Goal: Task Accomplishment & Management: Manage account settings

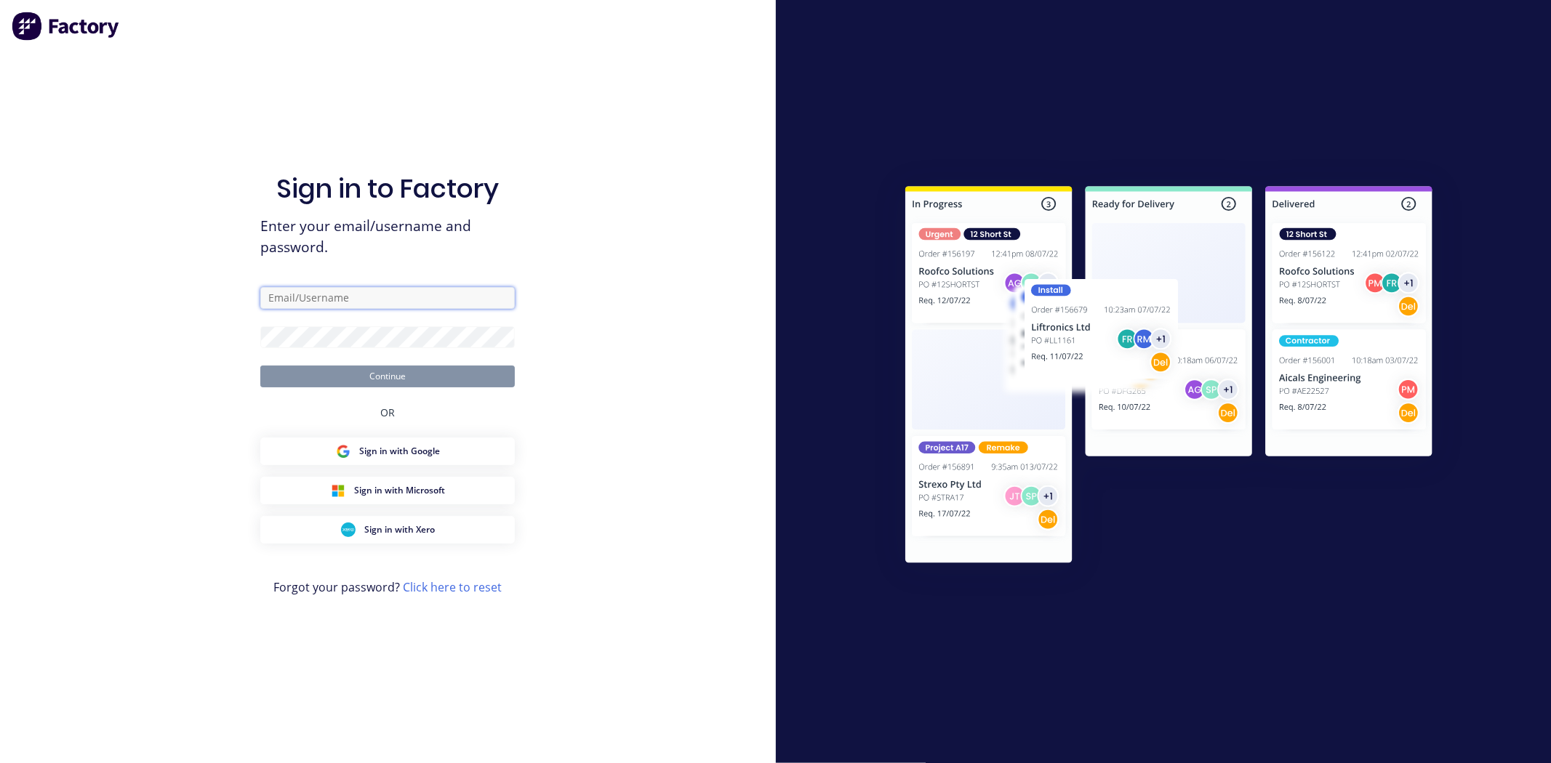
type input "[EMAIL_ADDRESS][DOMAIN_NAME]"
click at [433, 379] on button "Continue" at bounding box center [387, 377] width 254 height 22
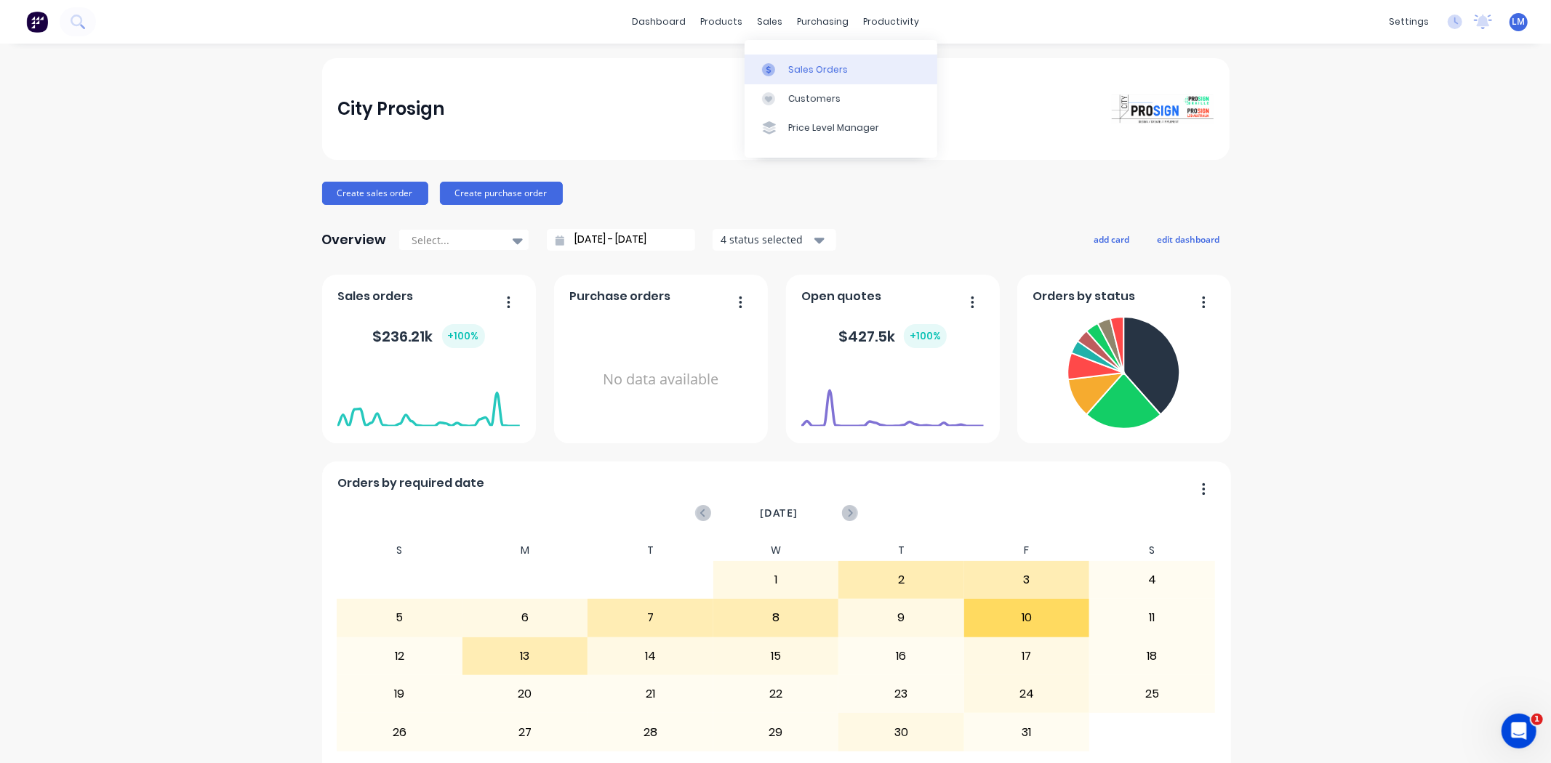
click at [798, 75] on div "Sales Orders" at bounding box center [818, 69] width 60 height 13
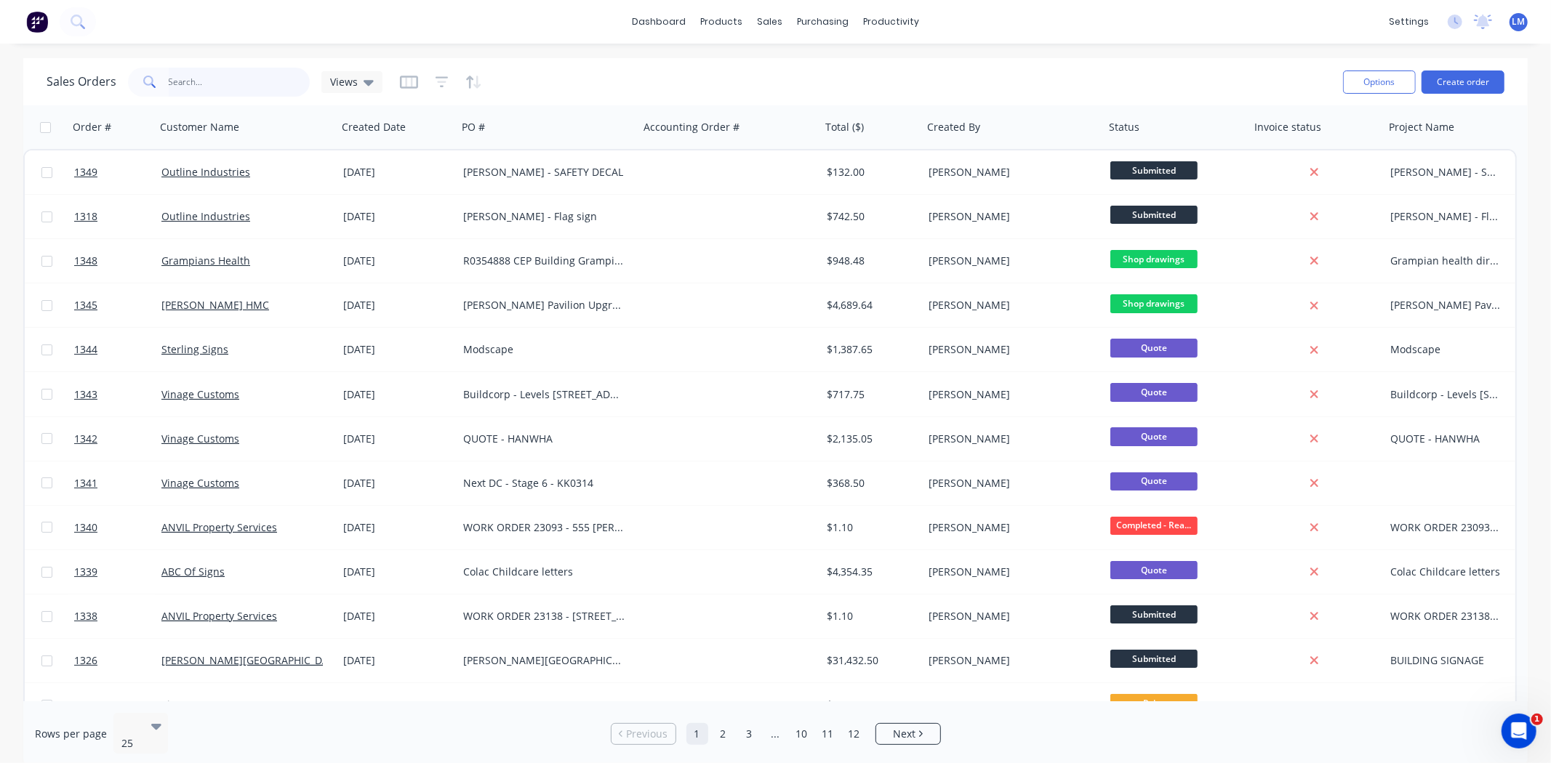
click at [230, 86] on input "text" at bounding box center [240, 82] width 142 height 29
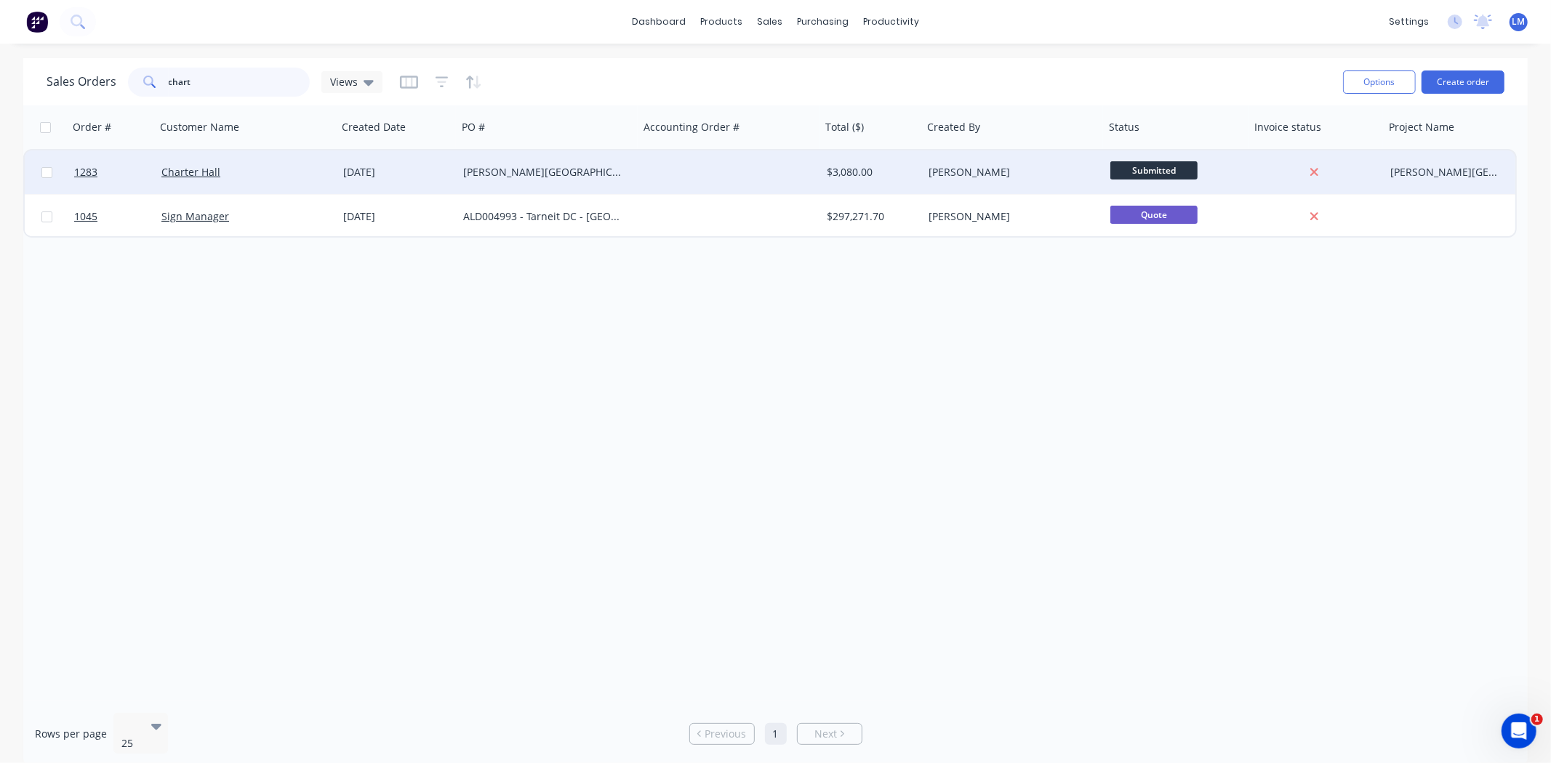
type input "chart"
click at [507, 169] on div "[PERSON_NAME][GEOGRAPHIC_DATA] - School House Signage" at bounding box center [543, 172] width 161 height 15
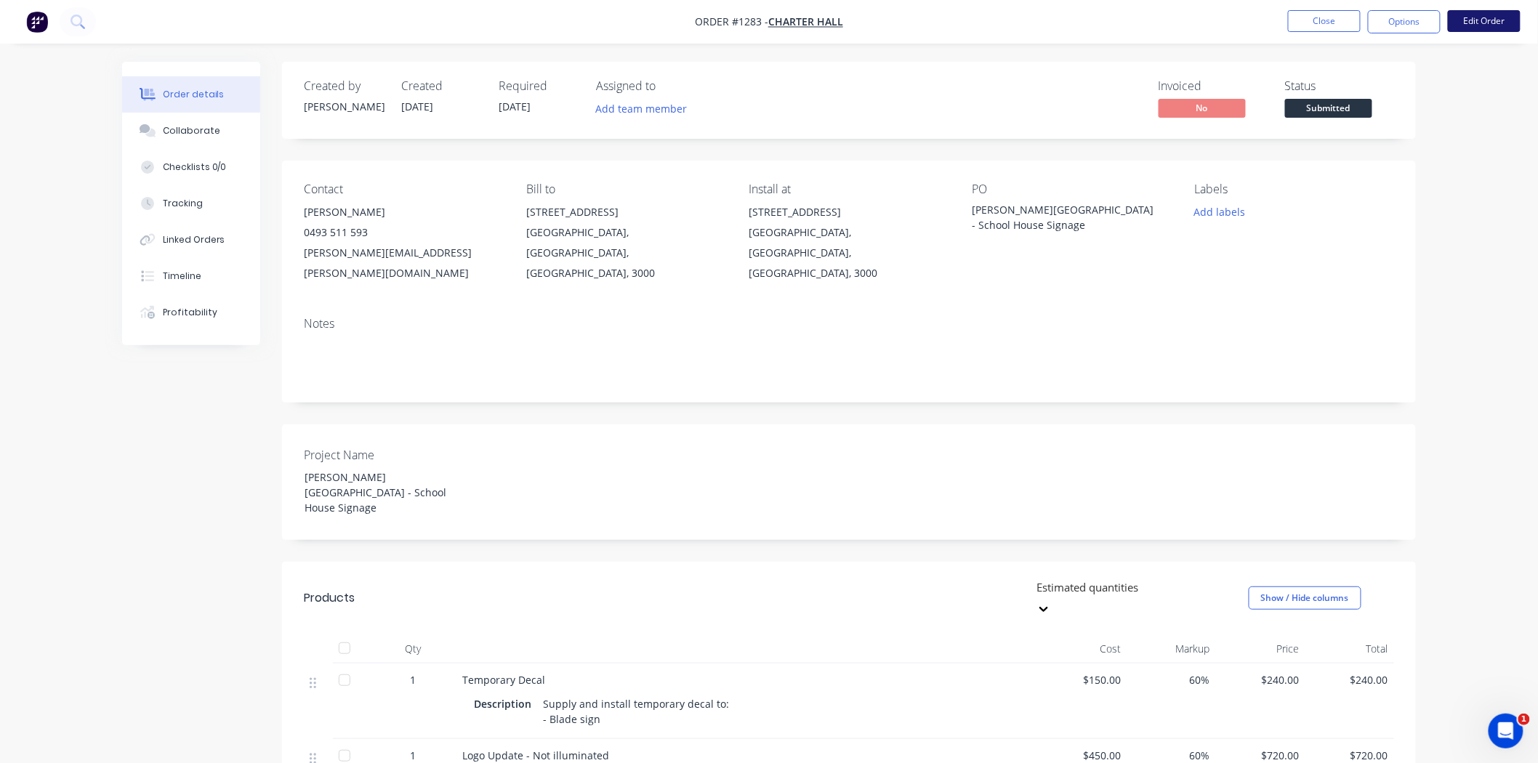
click at [1478, 22] on button "Edit Order" at bounding box center [1484, 21] width 73 height 22
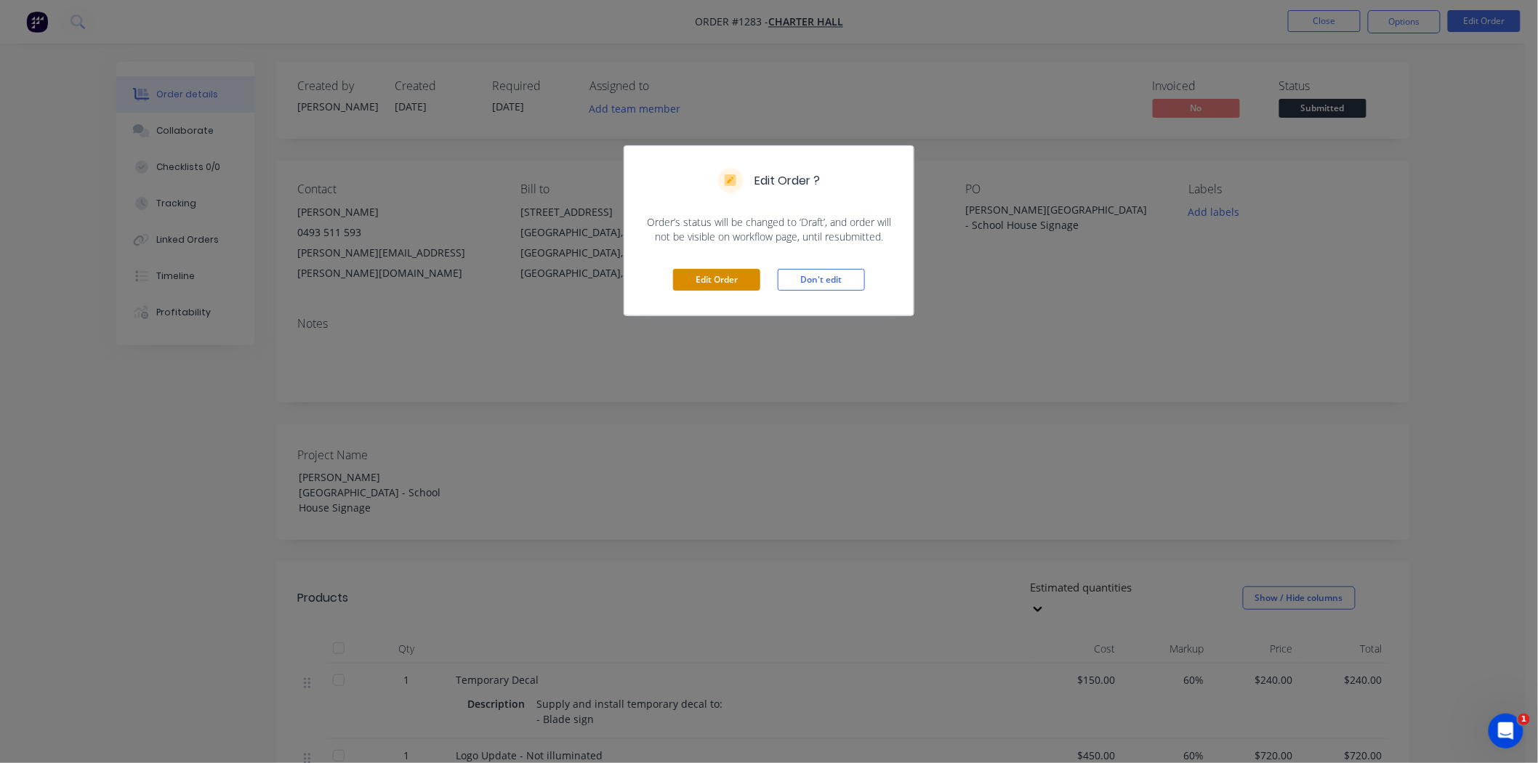
click at [720, 278] on button "Edit Order" at bounding box center [716, 280] width 87 height 22
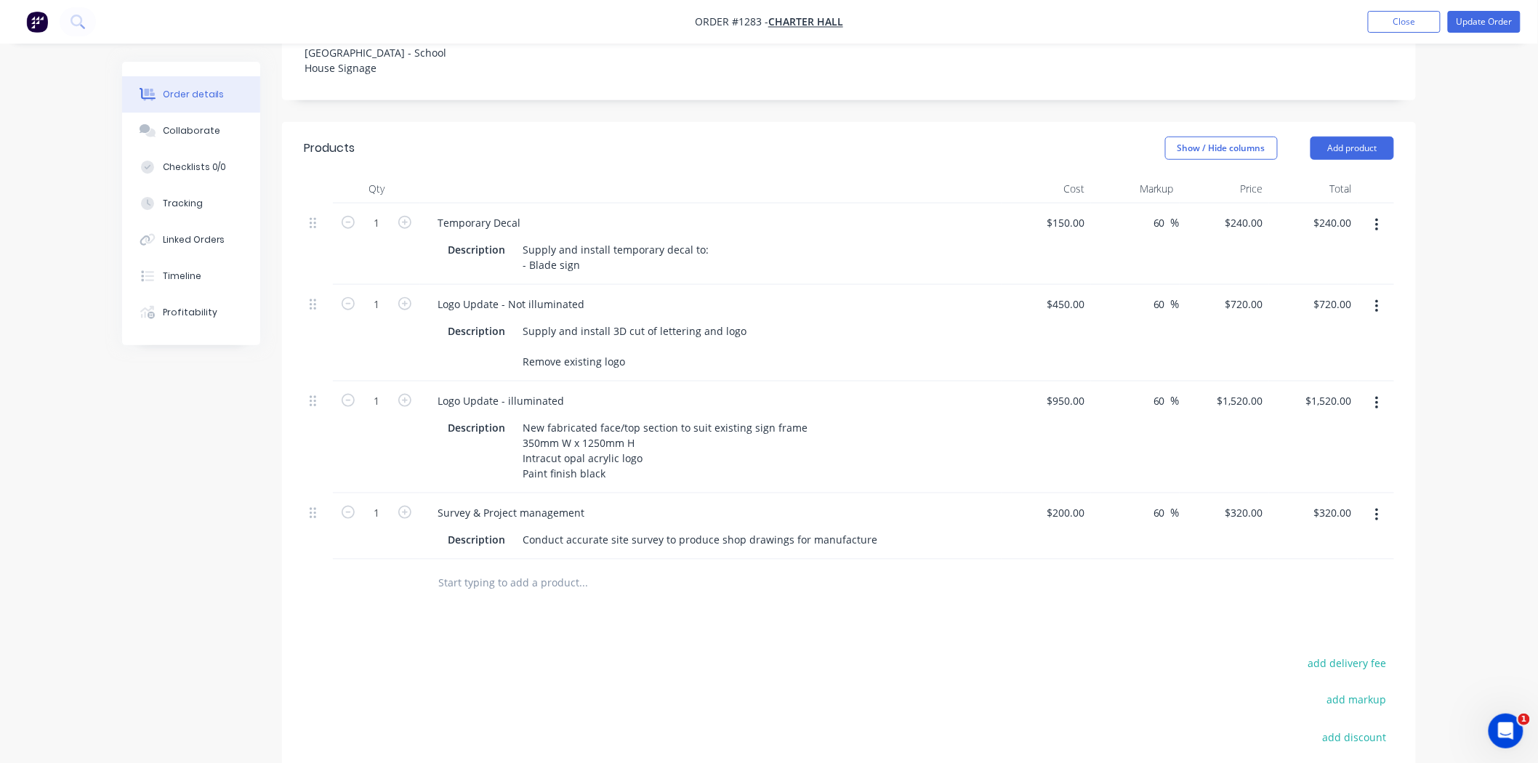
scroll to position [484, 0]
click at [1375, 395] on icon "button" at bounding box center [1377, 403] width 4 height 16
click at [1323, 518] on div "Delete" at bounding box center [1325, 528] width 112 height 21
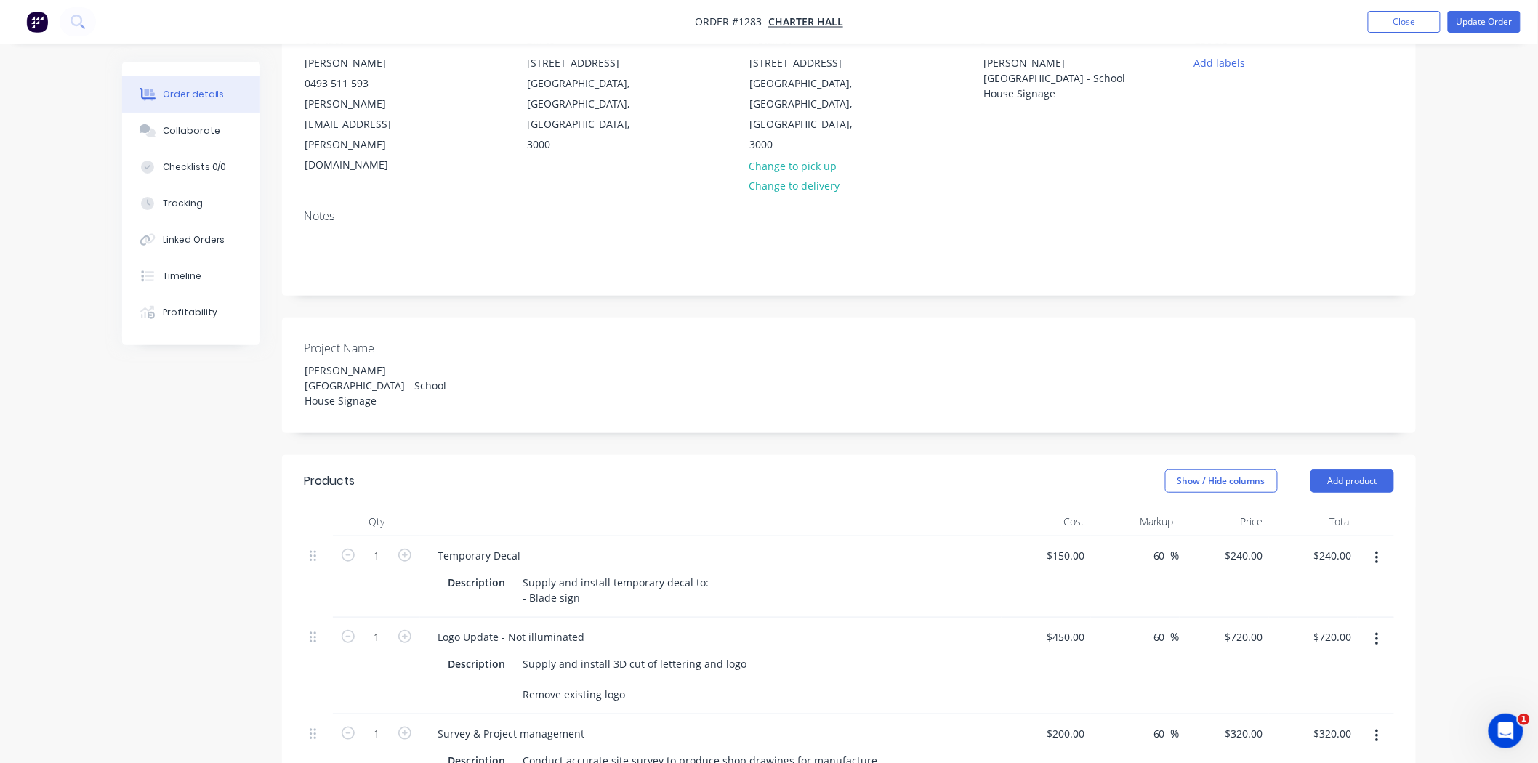
scroll to position [0, 0]
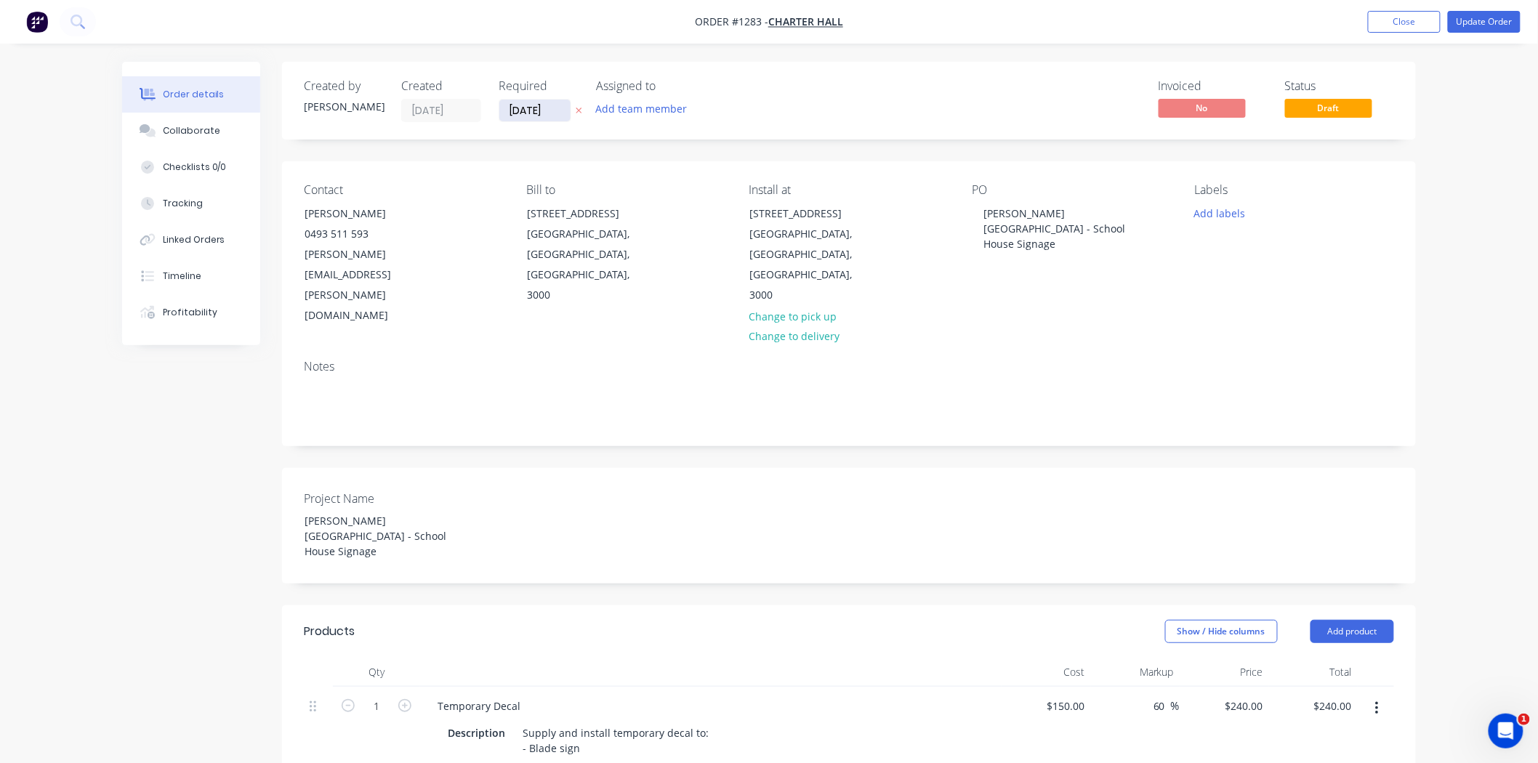
click at [551, 108] on input "[DATE]" at bounding box center [534, 111] width 71 height 22
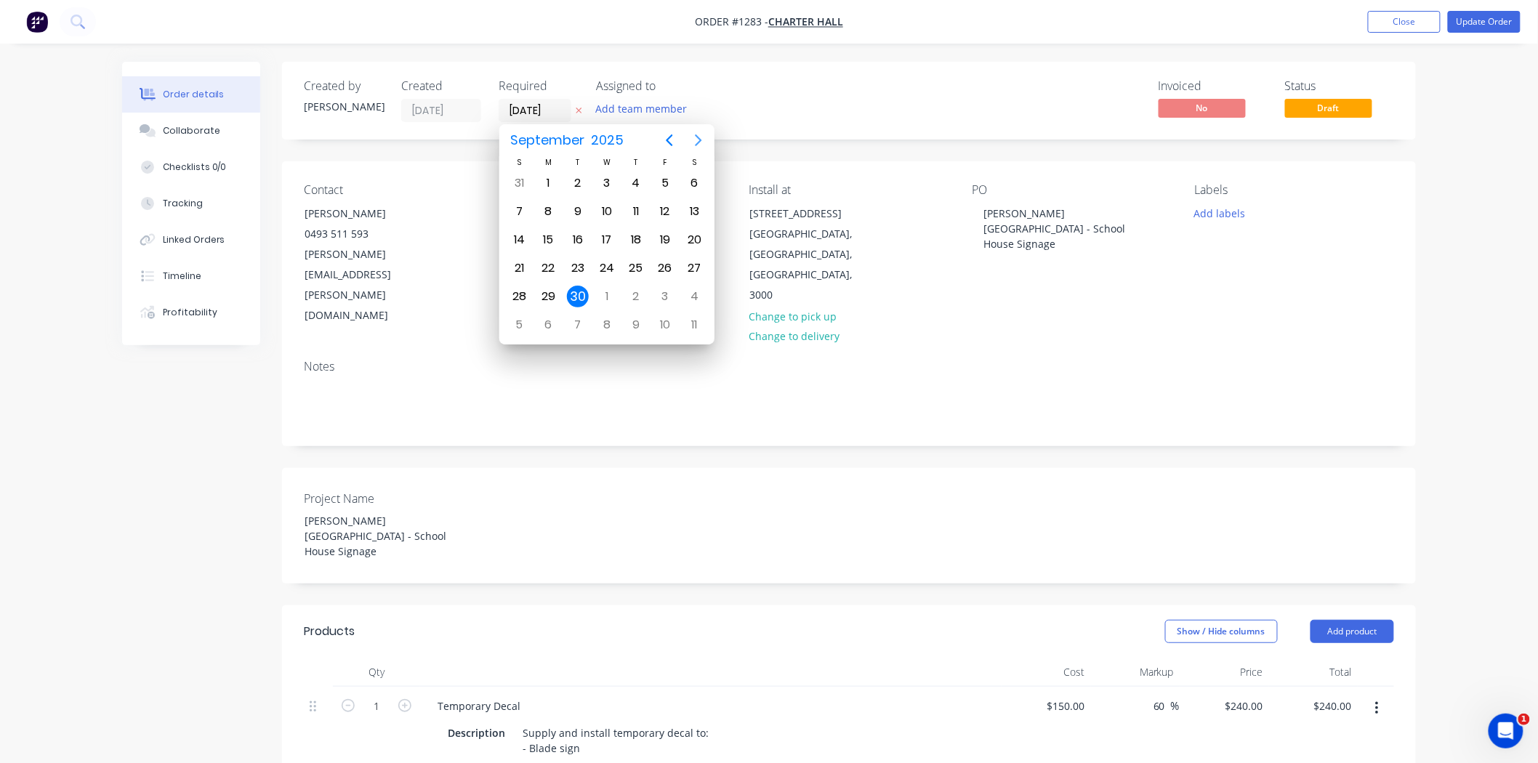
click at [700, 139] on icon "Next page" at bounding box center [699, 140] width 7 height 12
click at [584, 241] on div "14" at bounding box center [578, 240] width 22 height 22
type input "[DATE]"
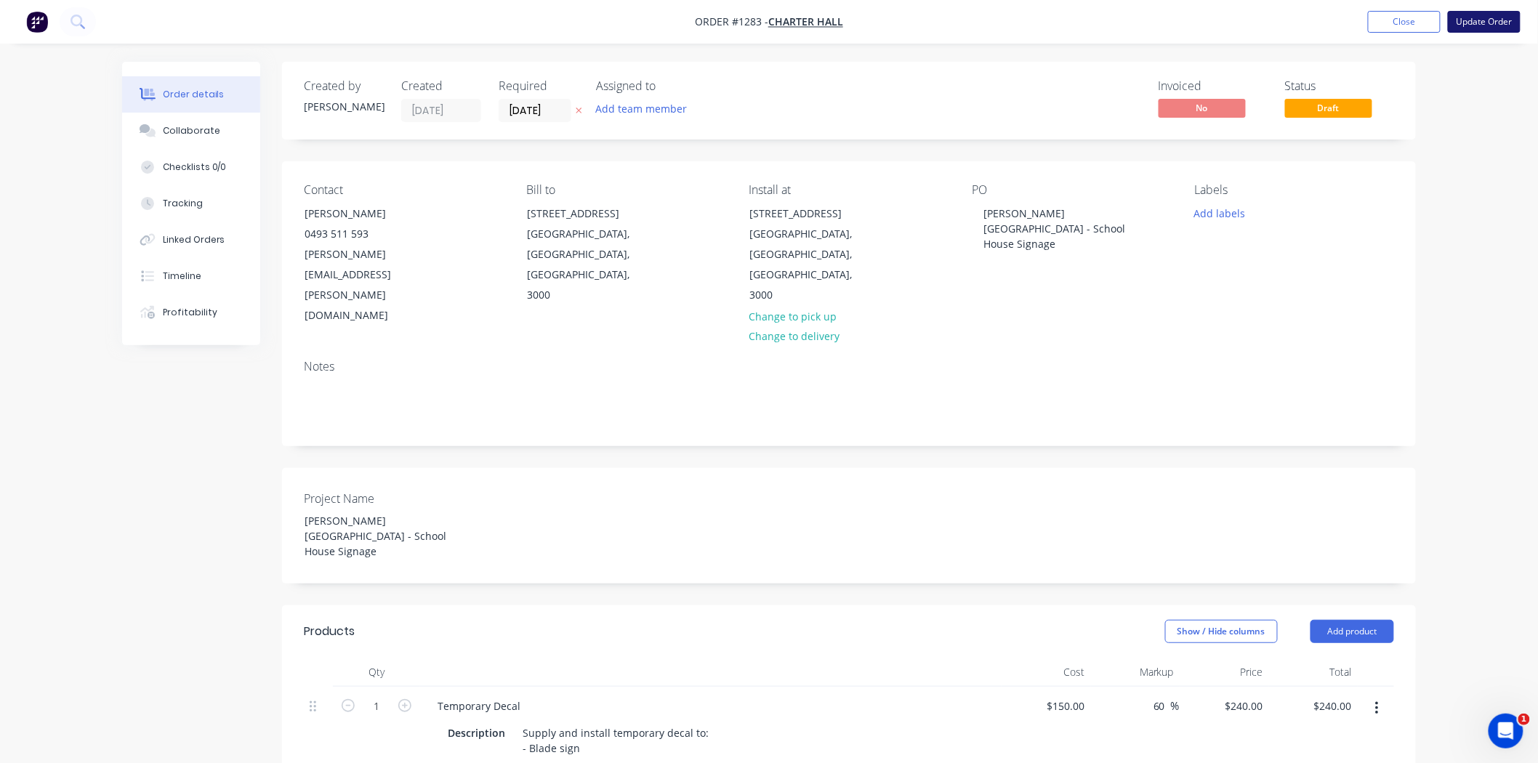
click at [1468, 20] on button "Update Order" at bounding box center [1484, 22] width 73 height 22
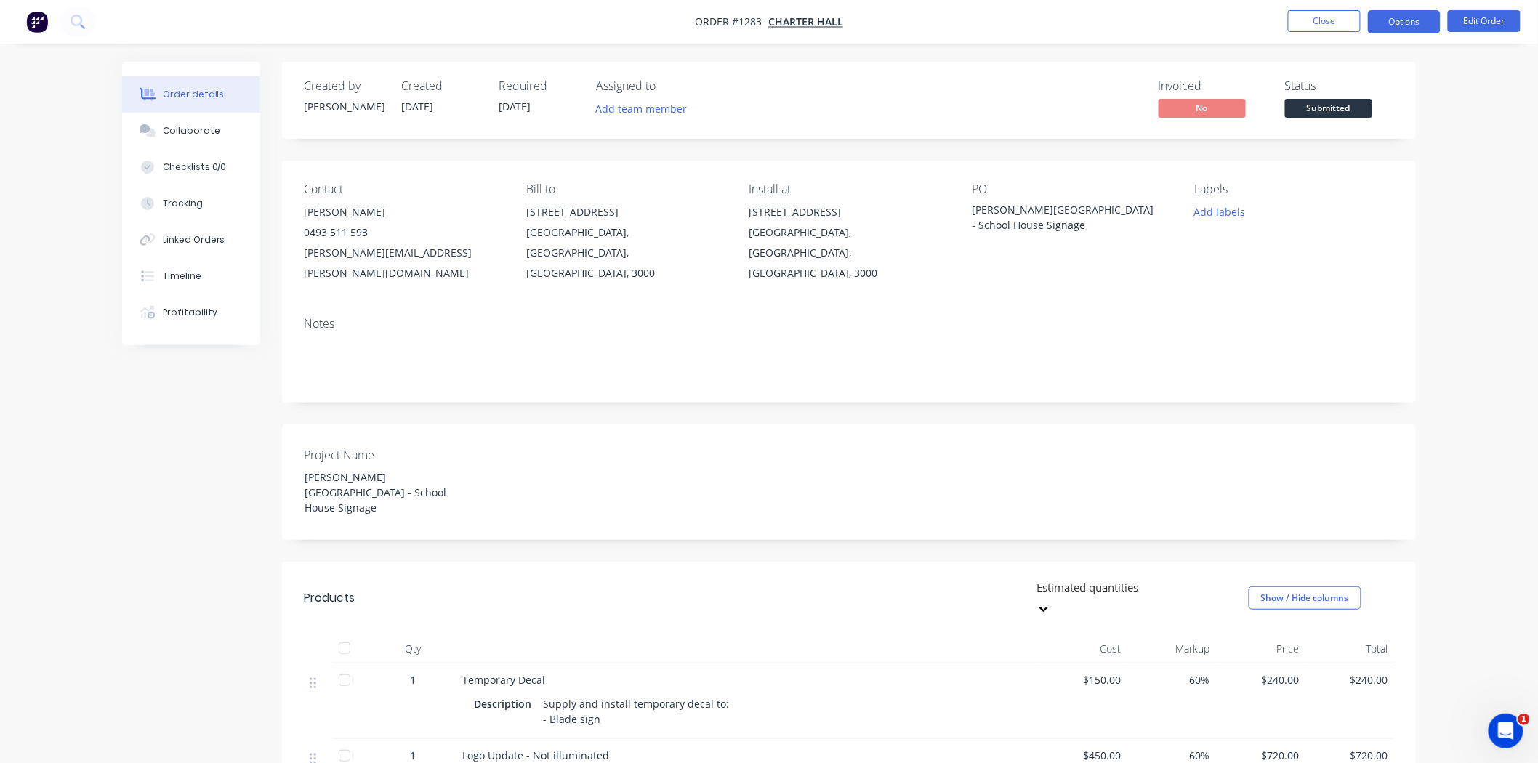
click at [1403, 23] on button "Options" at bounding box center [1404, 21] width 73 height 23
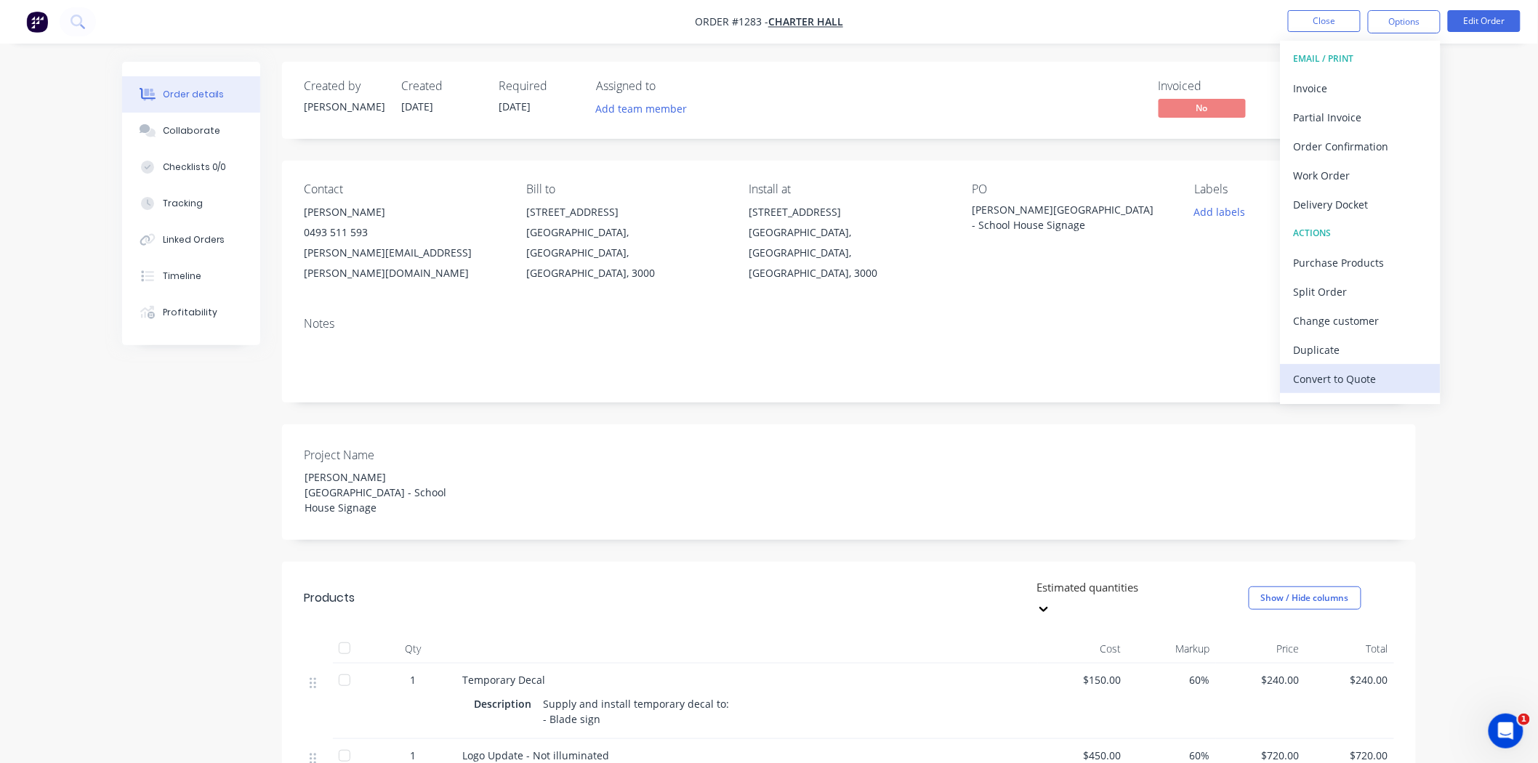
click at [1343, 380] on div "Convert to Quote" at bounding box center [1361, 379] width 134 height 21
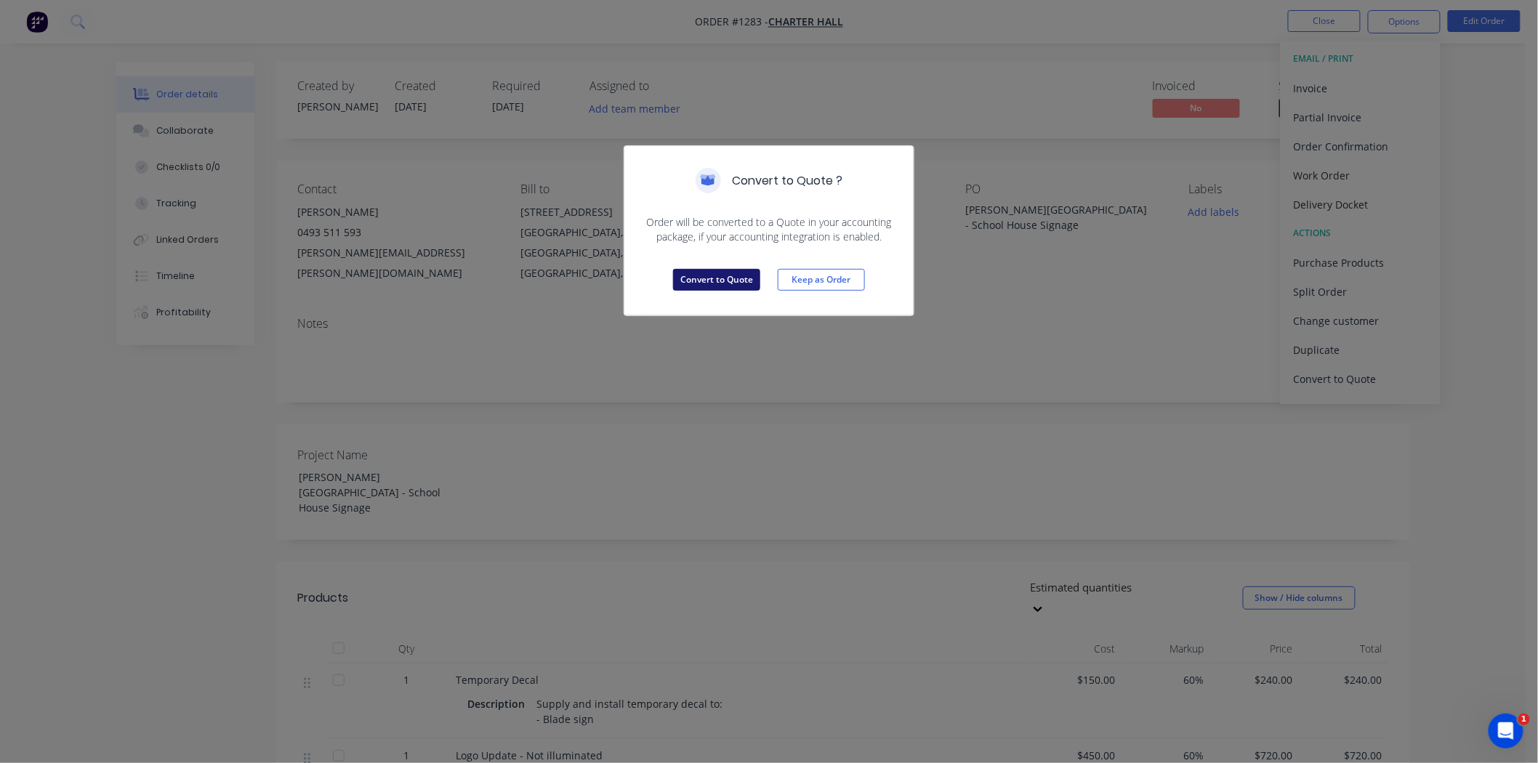
click at [712, 285] on button "Convert to Quote" at bounding box center [716, 280] width 87 height 22
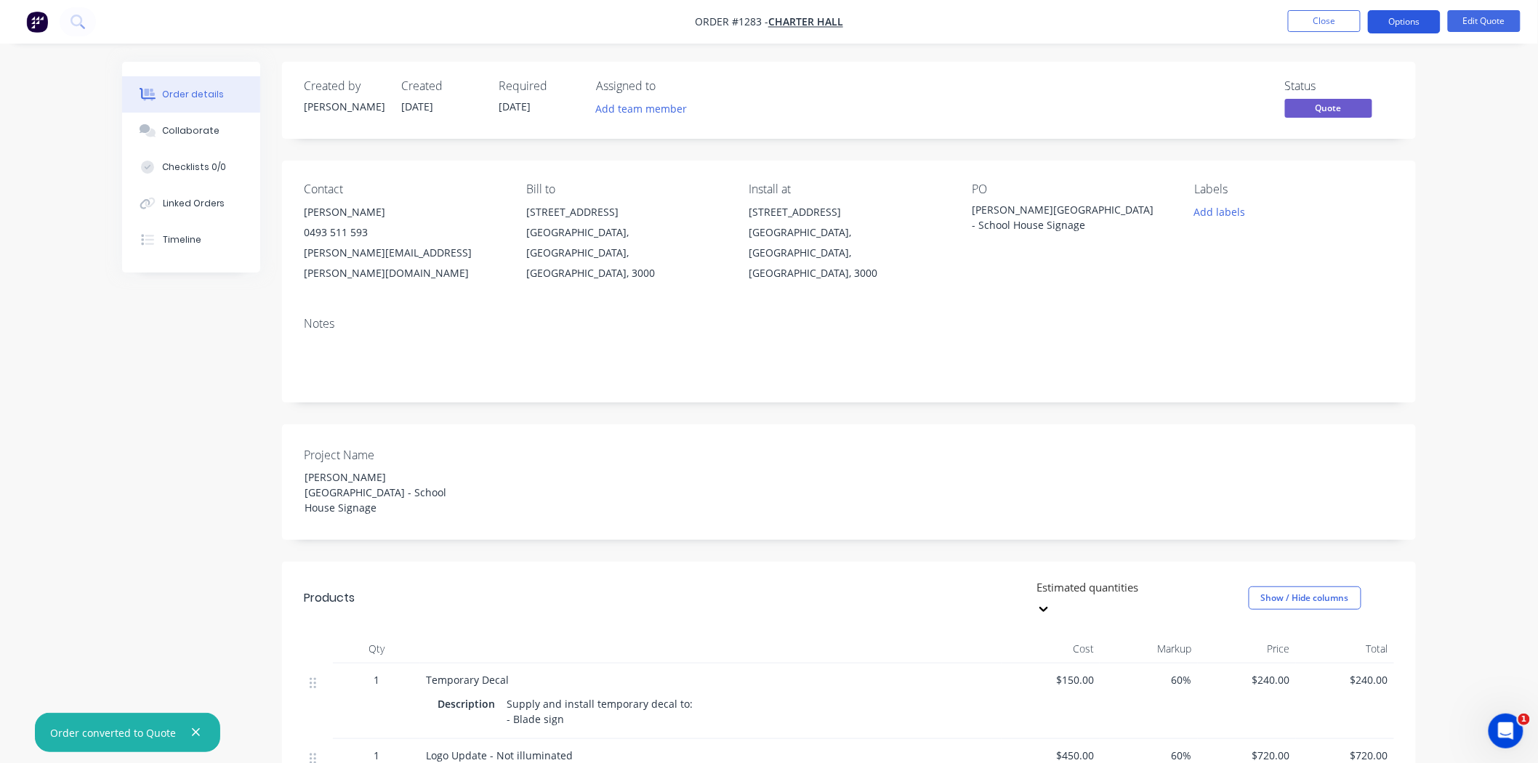
click at [1418, 19] on button "Options" at bounding box center [1404, 21] width 73 height 23
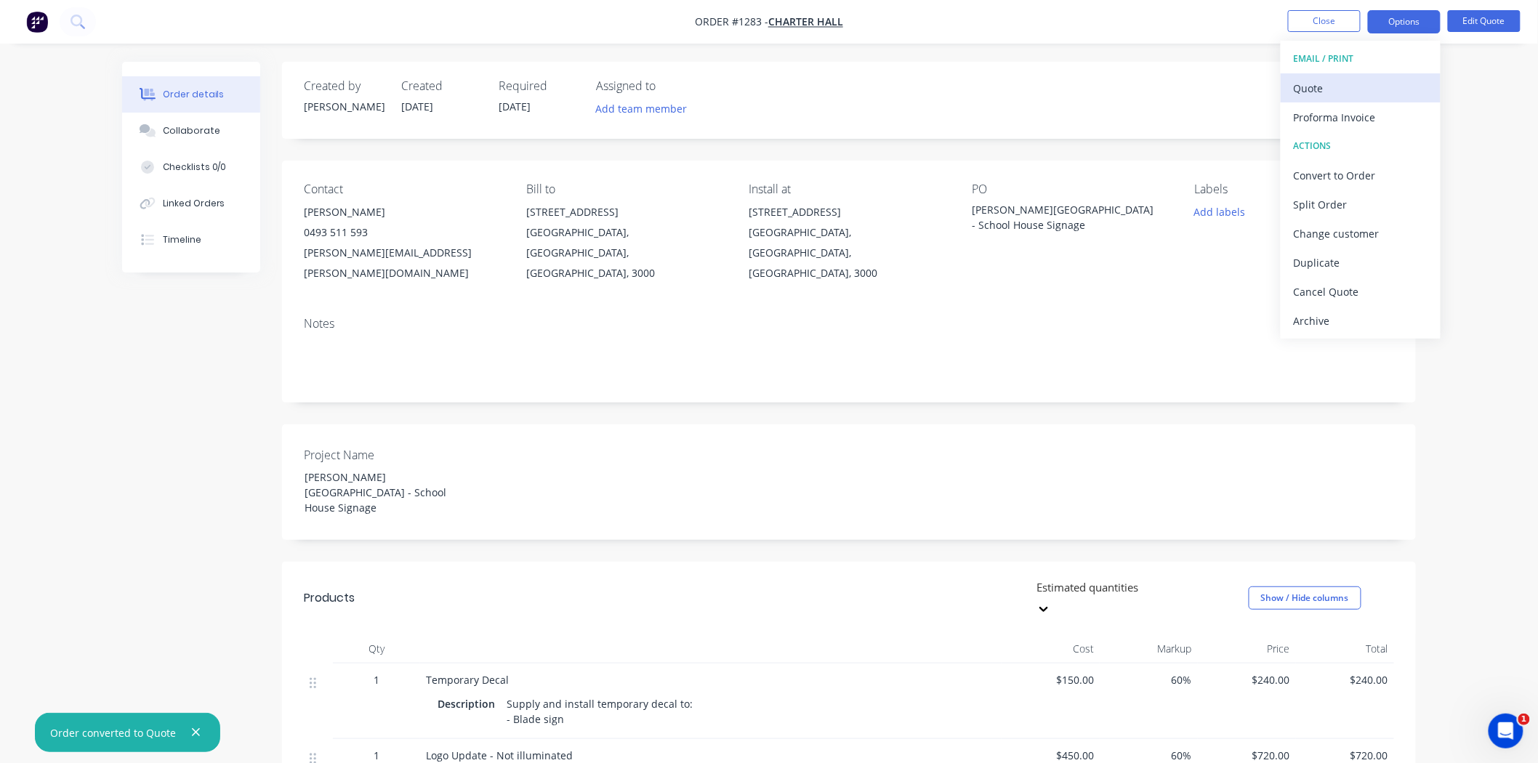
click at [1331, 87] on div "Quote" at bounding box center [1361, 88] width 134 height 21
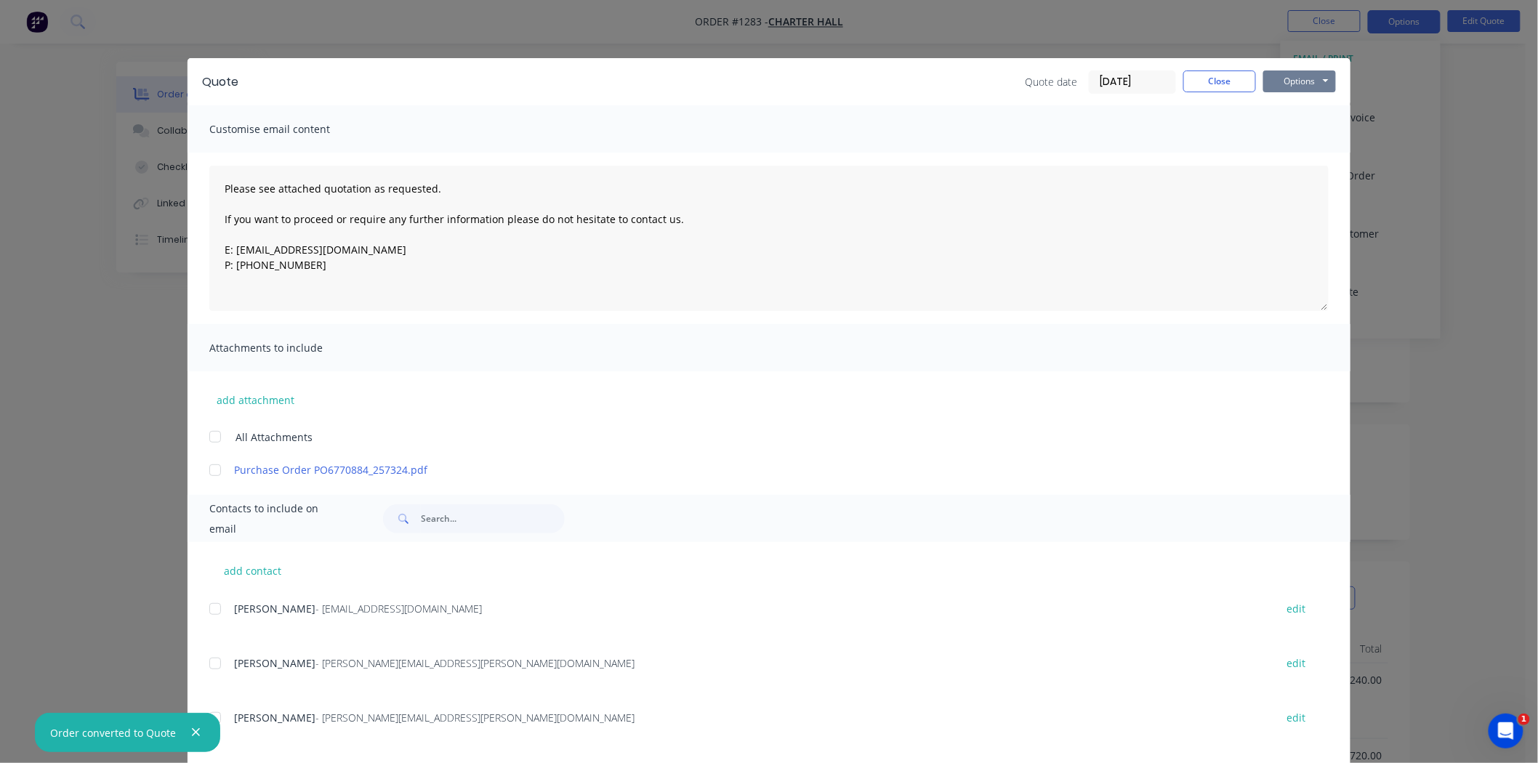
click at [1297, 76] on button "Options" at bounding box center [1299, 82] width 73 height 22
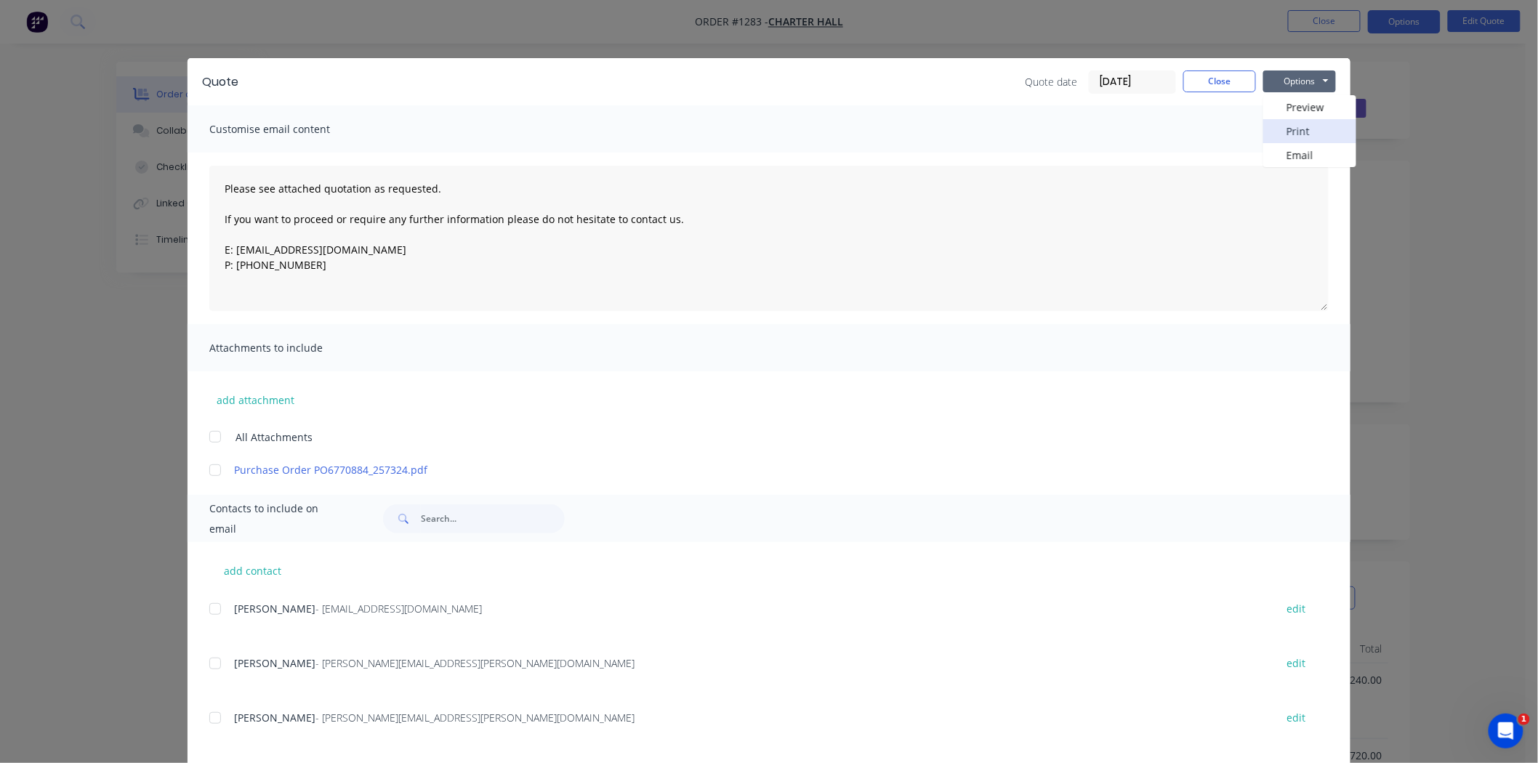
click at [1303, 131] on button "Print" at bounding box center [1309, 131] width 93 height 24
click at [1215, 76] on button "Close" at bounding box center [1219, 82] width 73 height 22
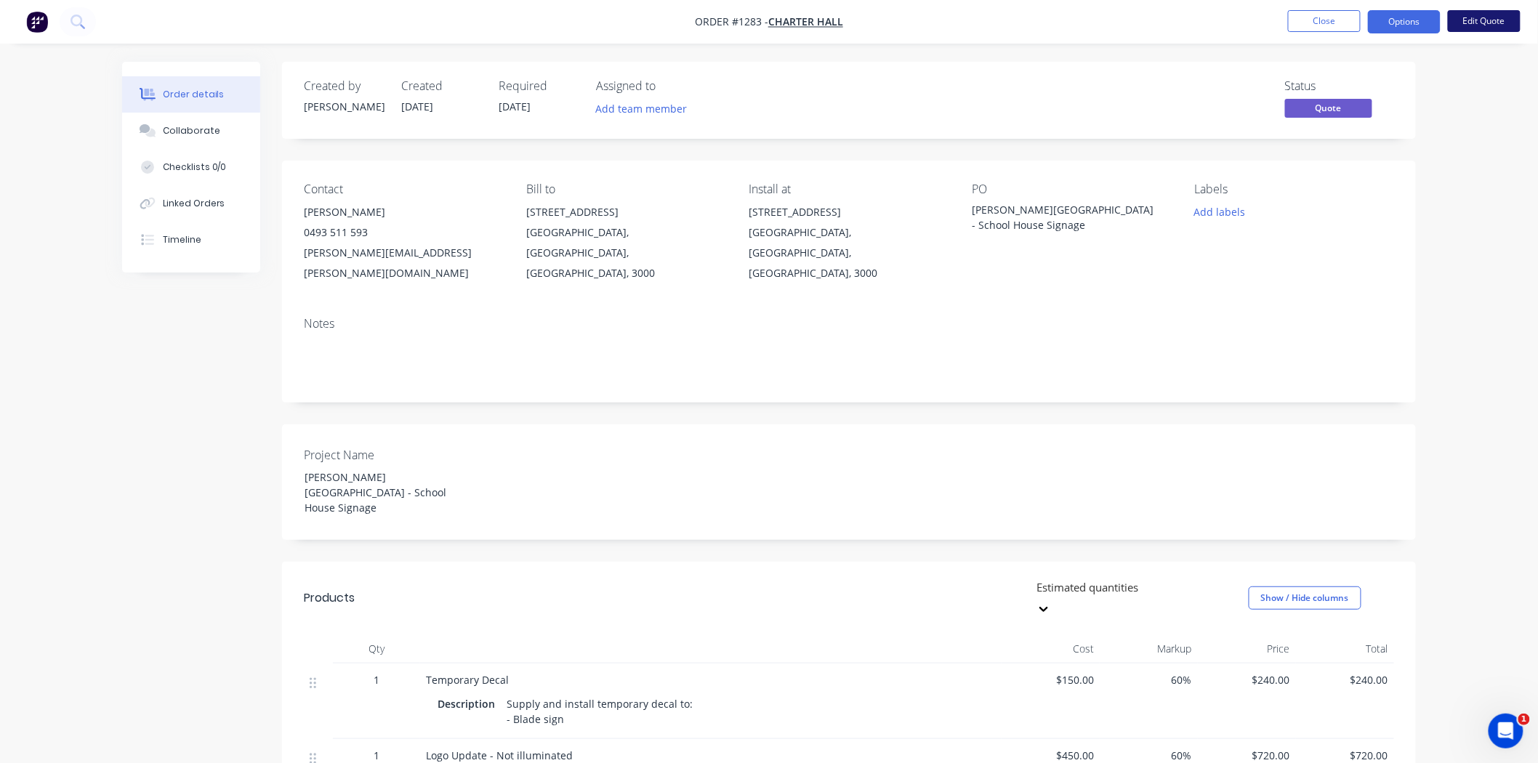
click at [1477, 23] on button "Edit Quote" at bounding box center [1484, 21] width 73 height 22
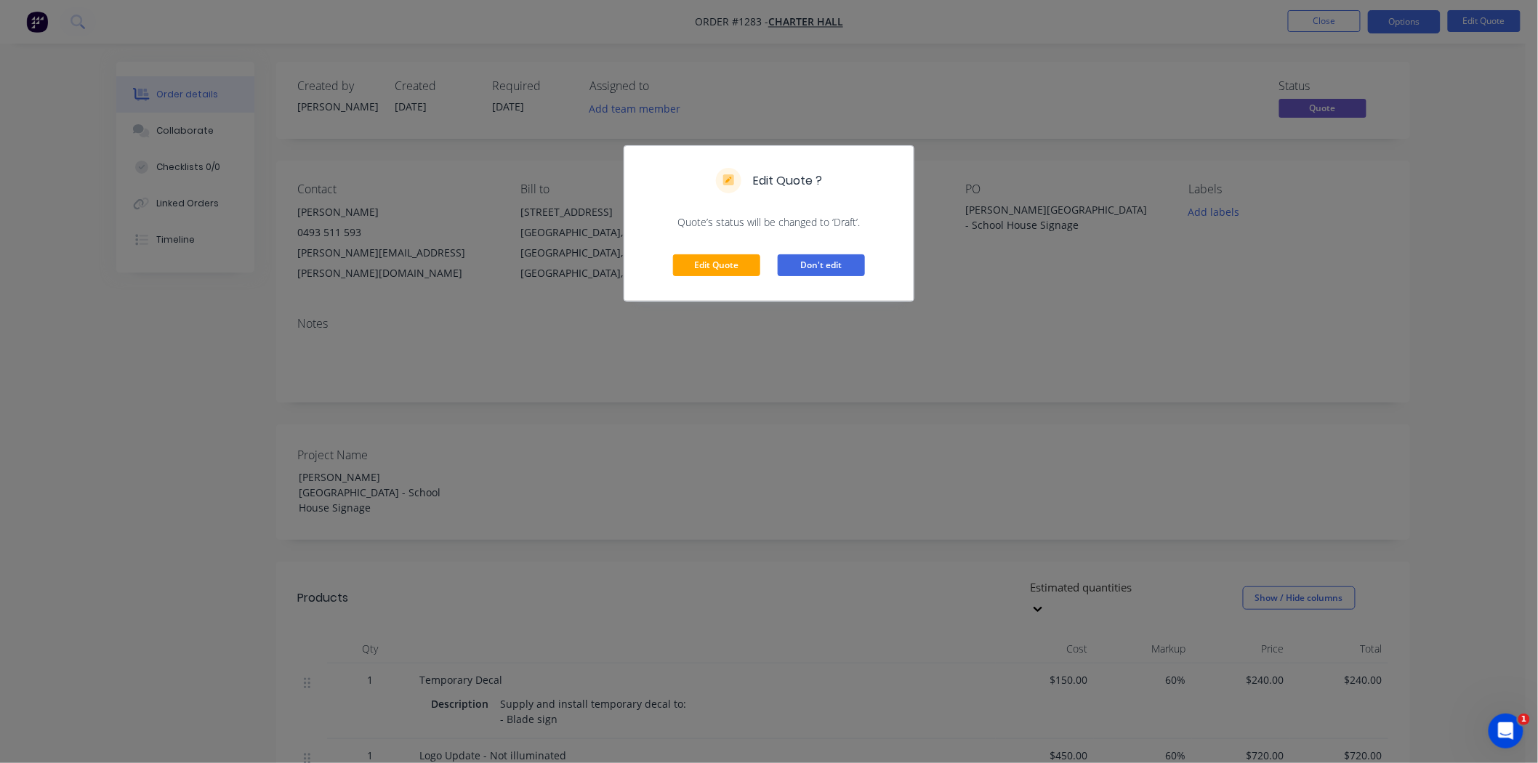
click at [837, 265] on button "Don't edit" at bounding box center [821, 265] width 87 height 22
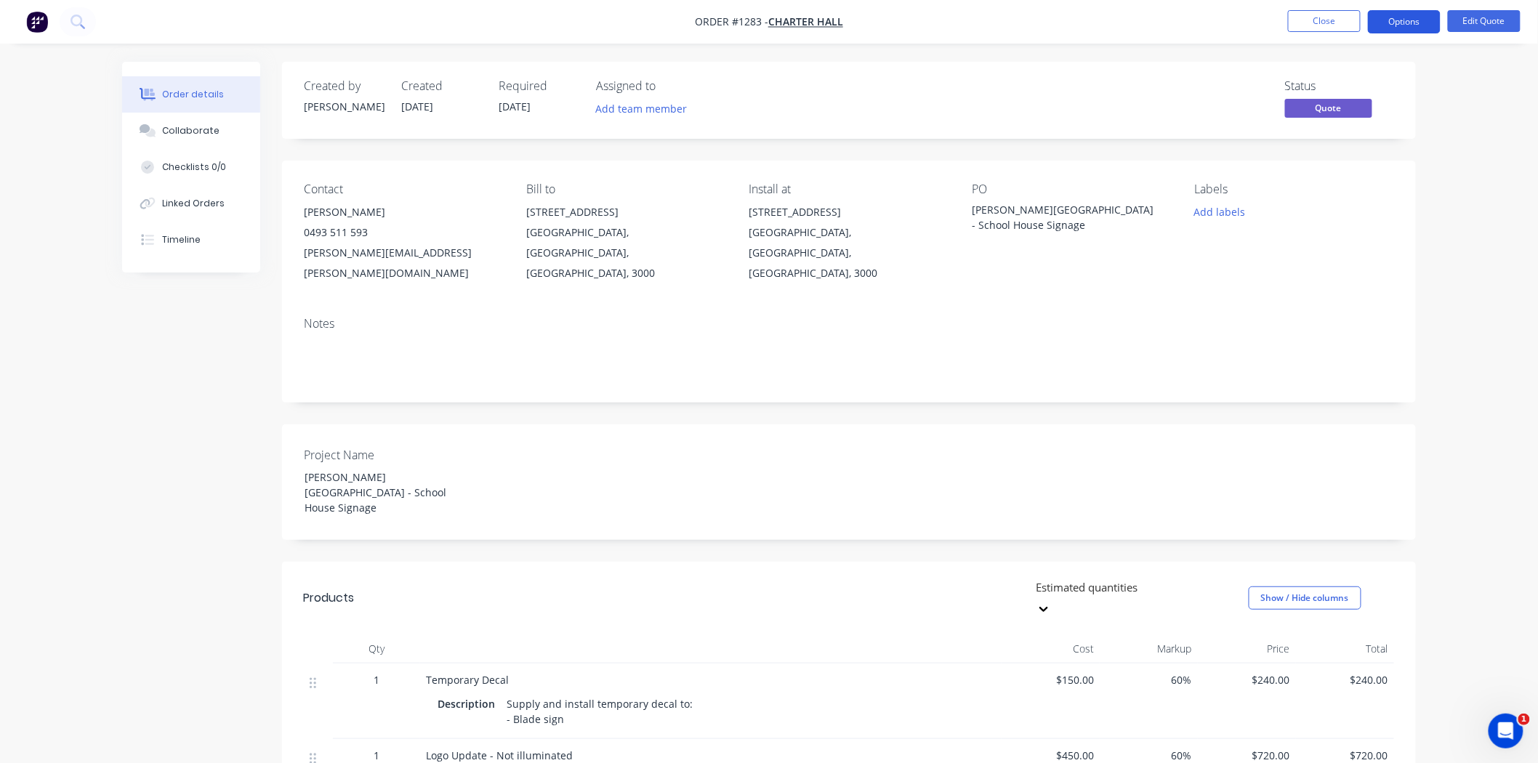
click at [1404, 20] on button "Options" at bounding box center [1404, 21] width 73 height 23
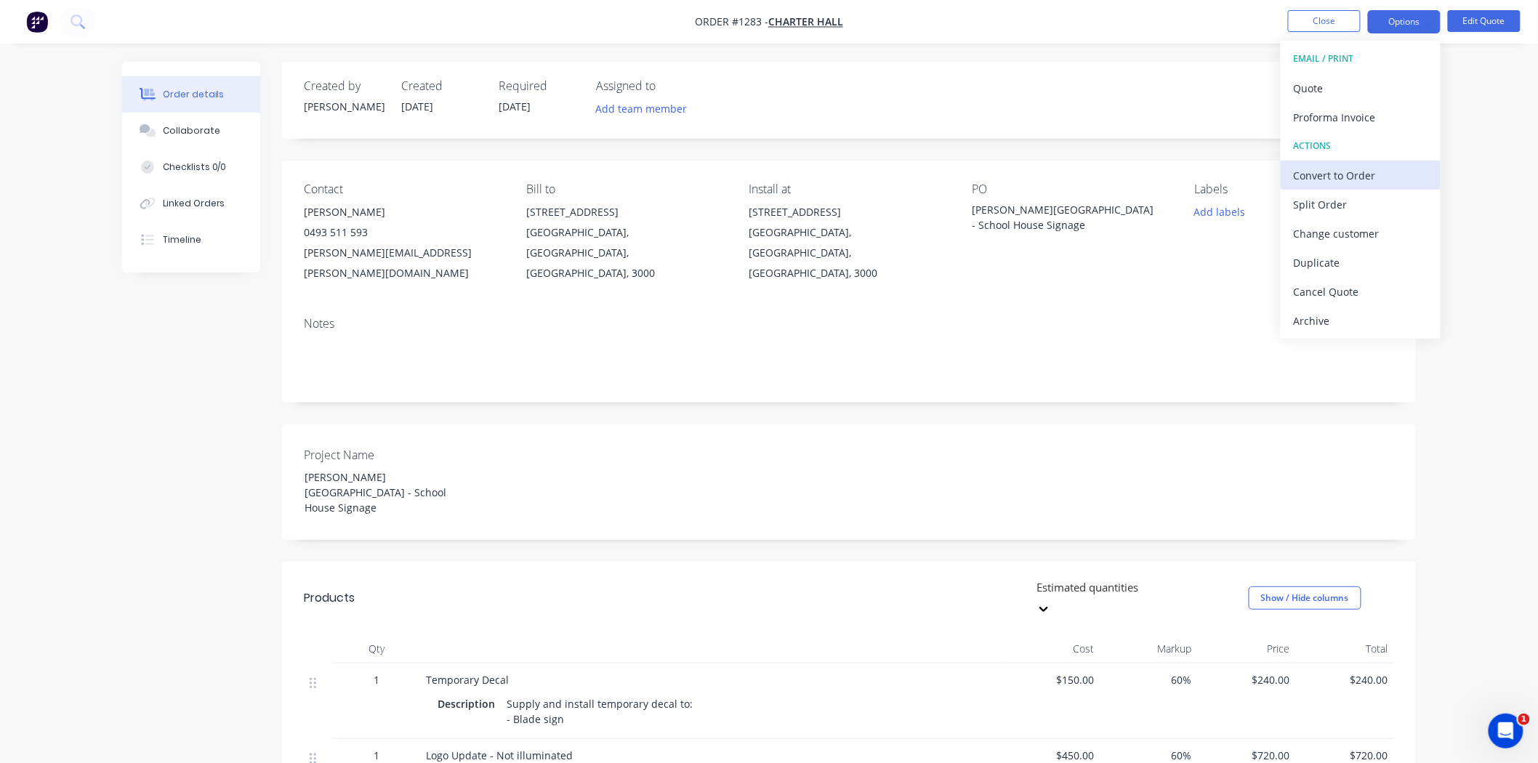
click at [1375, 166] on div "Convert to Order" at bounding box center [1361, 175] width 134 height 21
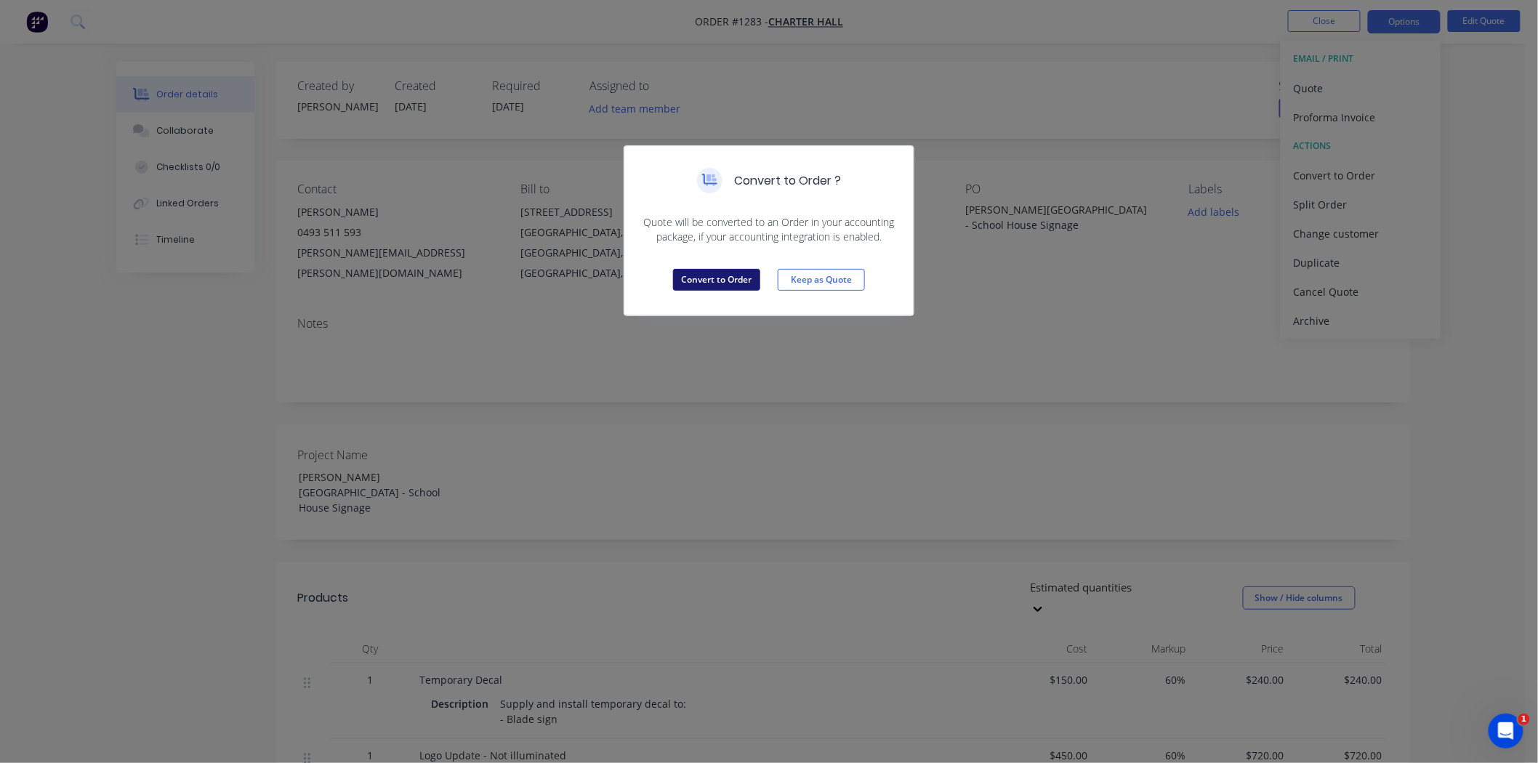
click at [720, 281] on button "Convert to Order" at bounding box center [716, 280] width 87 height 22
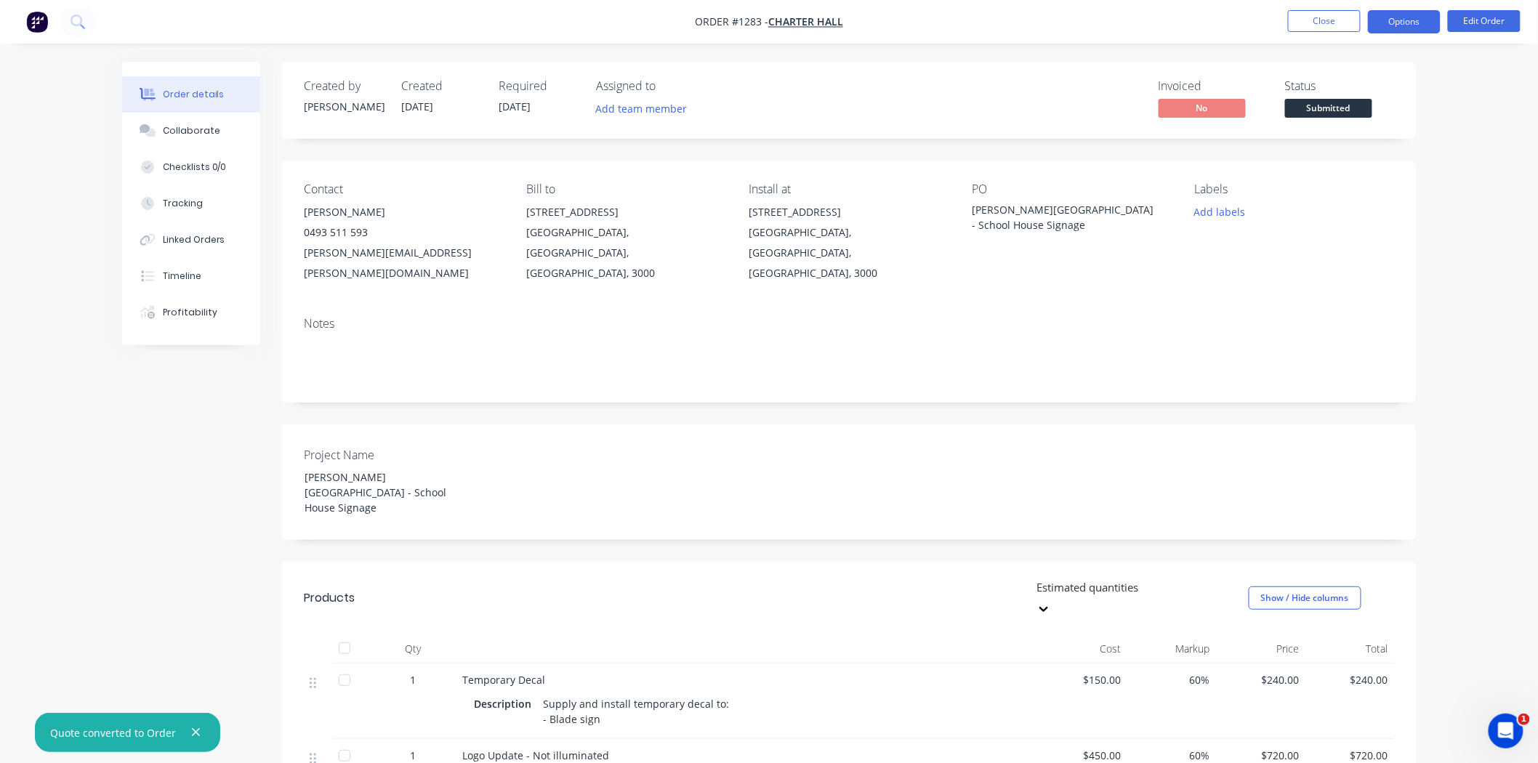
click at [1396, 23] on button "Options" at bounding box center [1404, 21] width 73 height 23
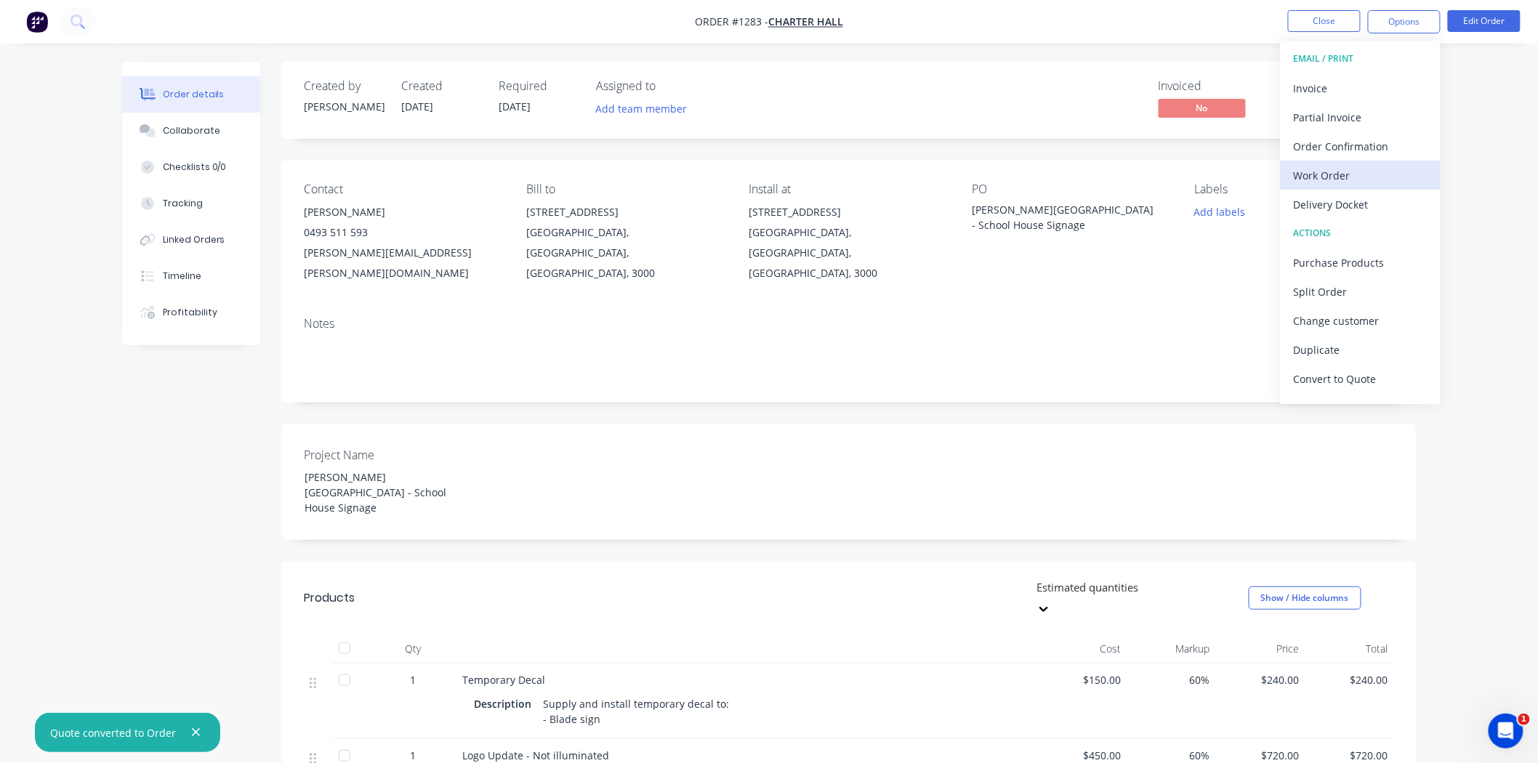
click at [1376, 165] on div "Work Order" at bounding box center [1361, 175] width 134 height 21
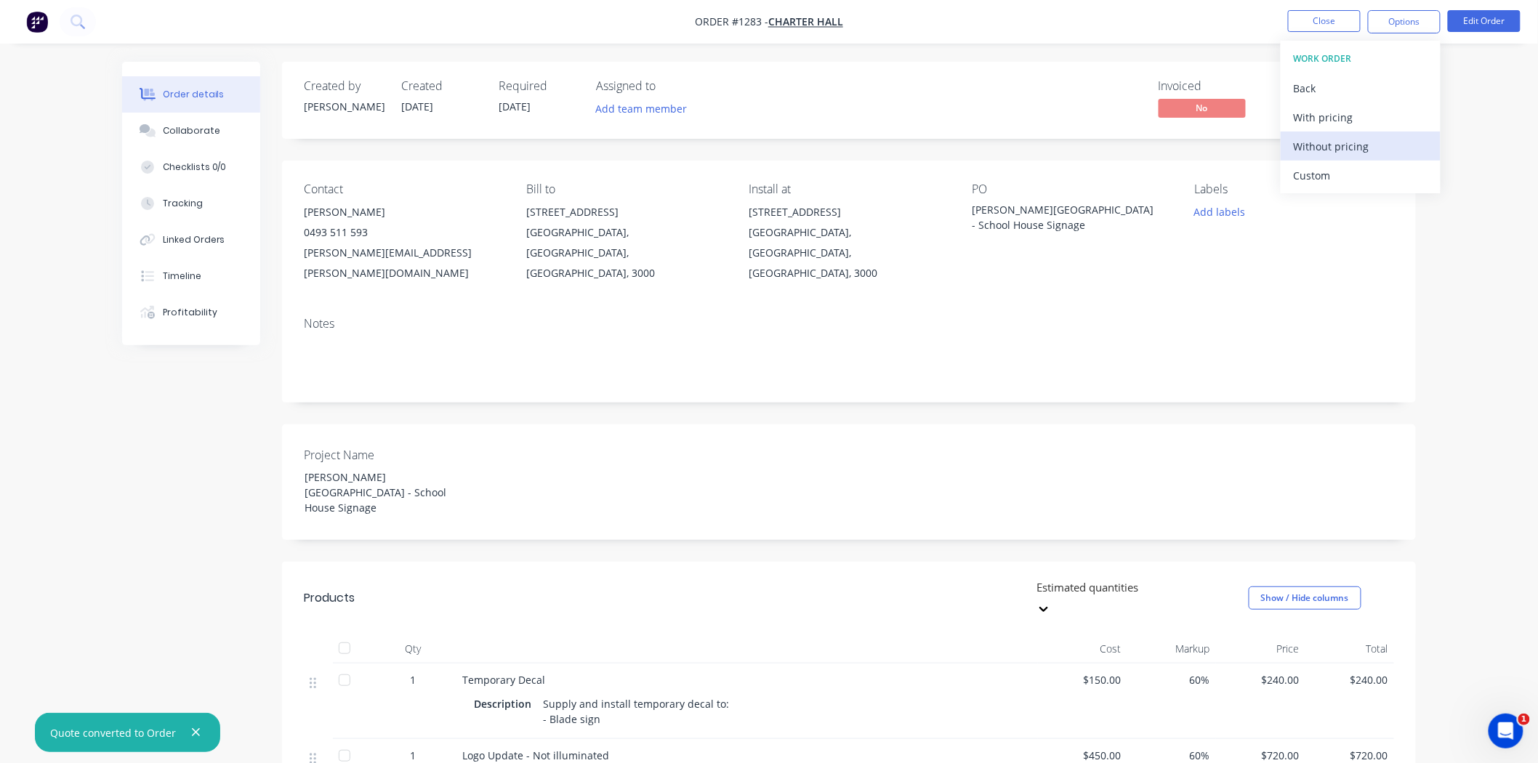
click at [1355, 148] on div "Without pricing" at bounding box center [1361, 146] width 134 height 21
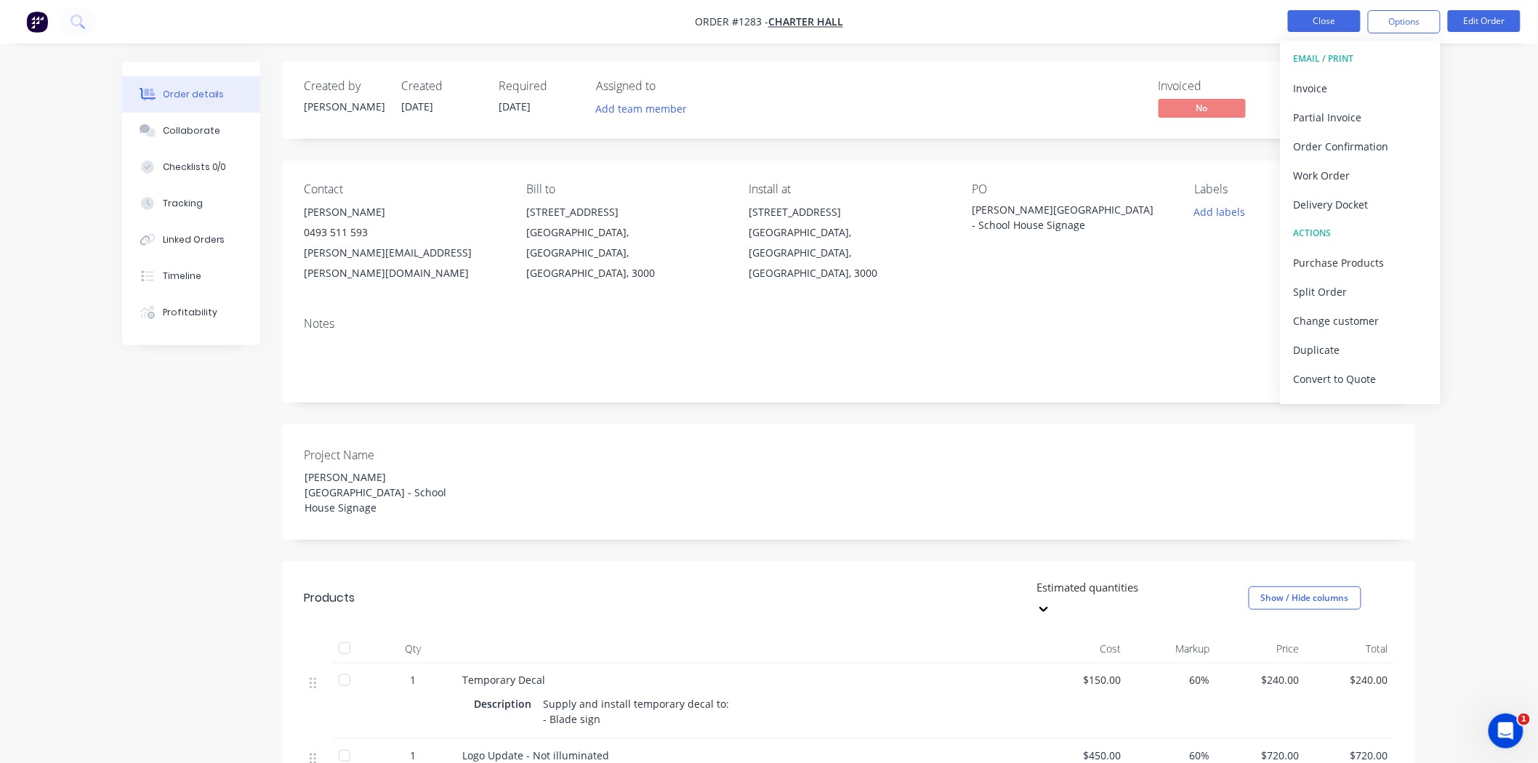
click at [1310, 28] on button "Close" at bounding box center [1324, 21] width 73 height 22
